Goal: Information Seeking & Learning: Check status

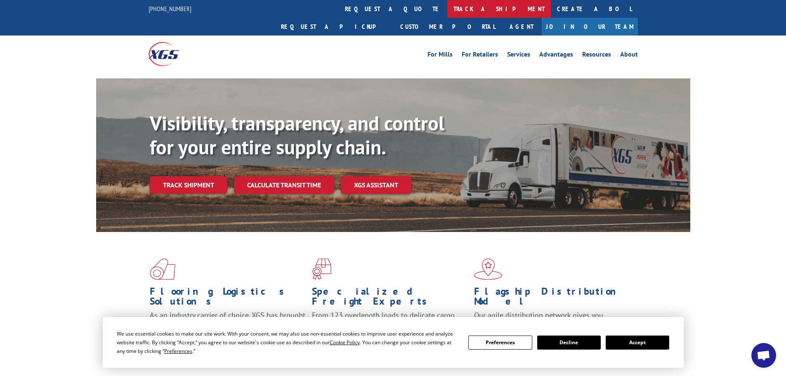
click at [447, 7] on link "track a shipment" at bounding box center [499, 9] width 104 height 18
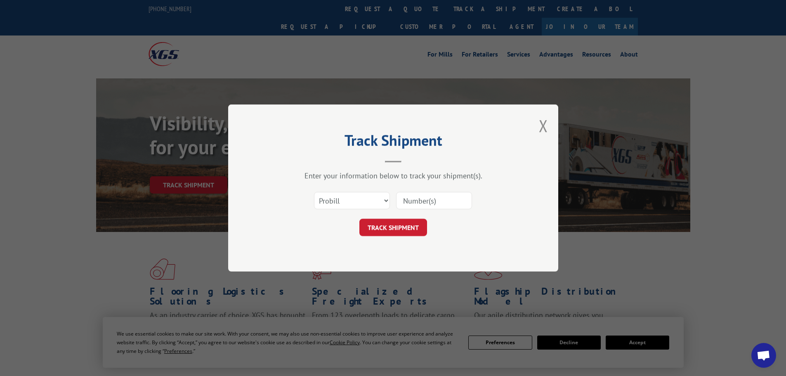
click at [454, 206] on input at bounding box center [434, 200] width 76 height 17
paste input "17342193"
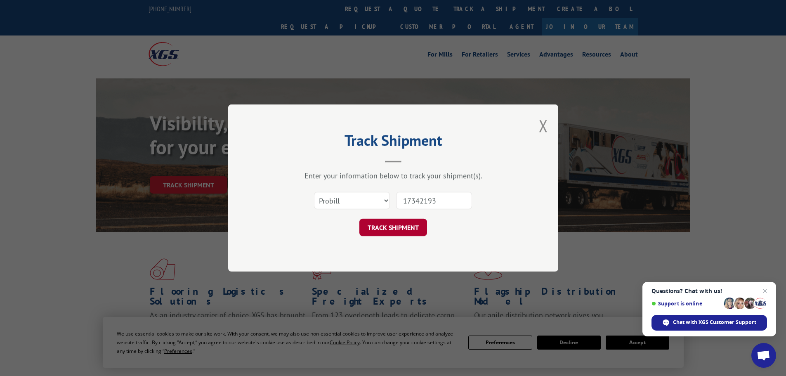
type input "17342193"
click at [390, 231] on button "TRACK SHIPMENT" at bounding box center [394, 227] width 68 height 17
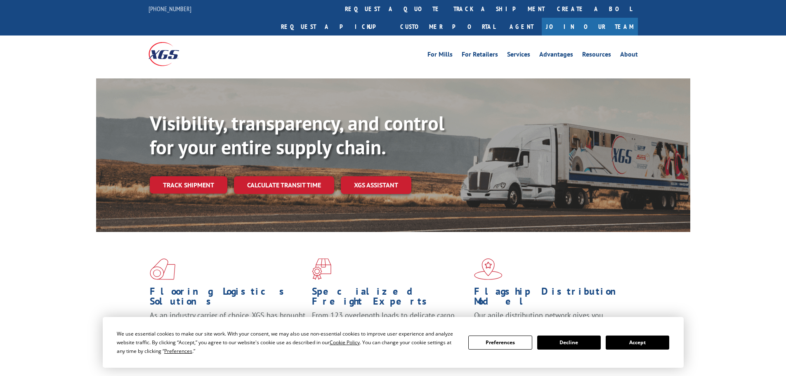
drag, startPoint x: 371, startPoint y: 14, endPoint x: 370, endPoint y: 26, distance: 12.9
click at [447, 14] on link "track a shipment" at bounding box center [499, 9] width 104 height 18
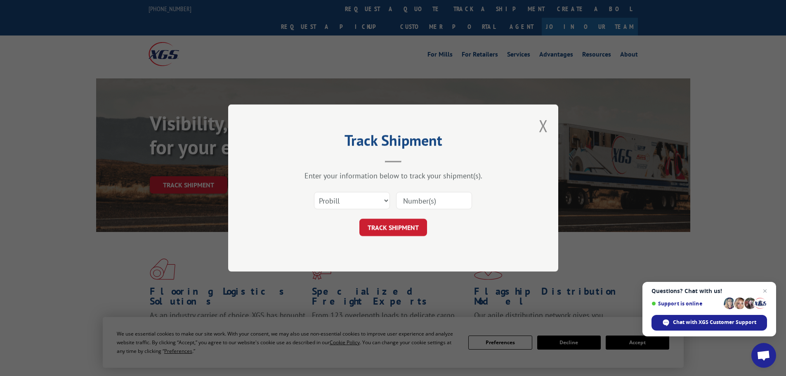
click at [430, 202] on input at bounding box center [434, 200] width 76 height 17
paste input "17342135"
type input "17342135"
click at [395, 235] on button "TRACK SHIPMENT" at bounding box center [394, 227] width 68 height 17
